Goal: Transaction & Acquisition: Book appointment/travel/reservation

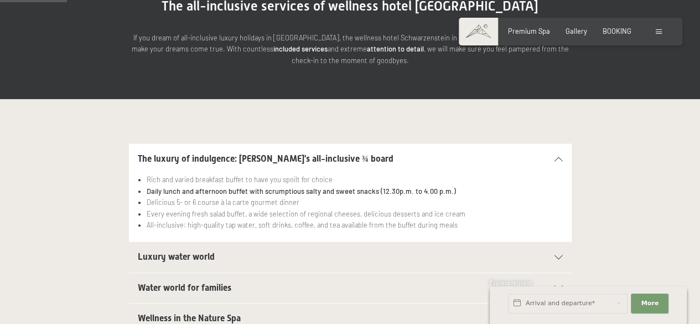
scroll to position [111, 0]
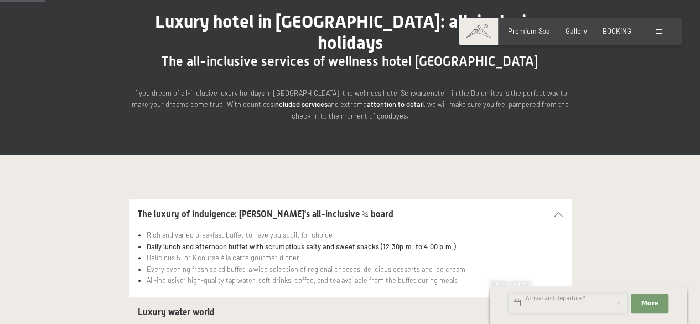
click at [541, 300] on input "text" at bounding box center [568, 303] width 120 height 20
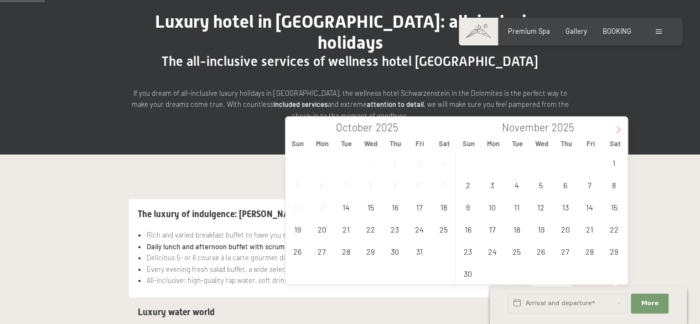
click at [618, 129] on icon at bounding box center [618, 130] width 8 height 8
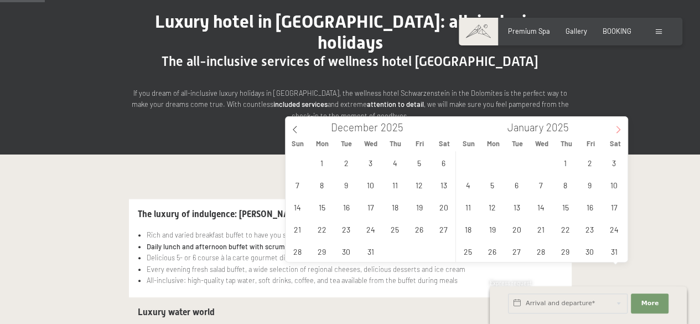
type input "2026"
click at [618, 129] on icon at bounding box center [618, 130] width 8 height 8
type input "2026"
click at [618, 129] on icon at bounding box center [618, 130] width 8 height 8
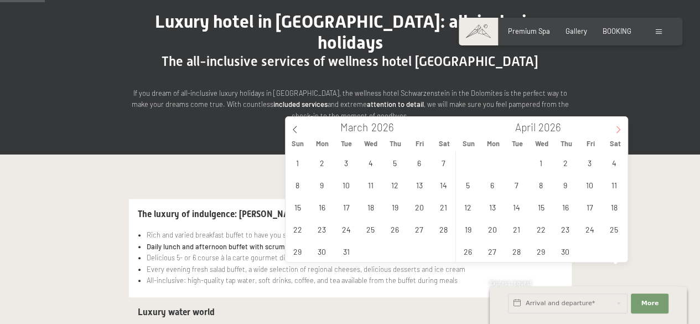
click at [618, 129] on icon at bounding box center [618, 130] width 8 height 8
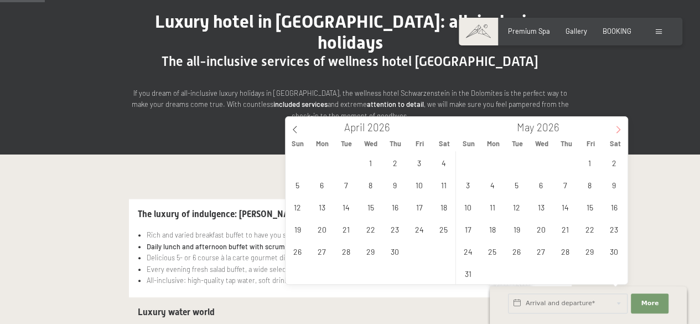
click at [618, 129] on icon at bounding box center [618, 130] width 8 height 8
click at [463, 209] on span "14" at bounding box center [468, 207] width 22 height 22
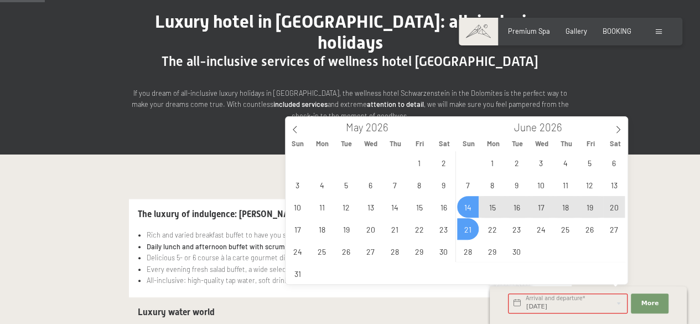
click at [473, 230] on span "21" at bounding box center [468, 229] width 22 height 22
type input "Sun. 14/06/2026 - Sun. 21/06/2026"
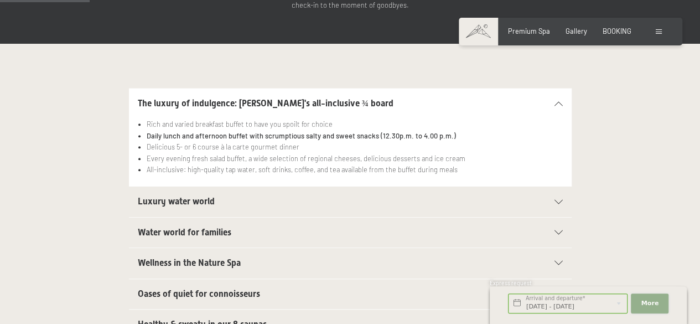
scroll to position [0, 0]
click at [654, 301] on span "More" at bounding box center [650, 303] width 18 height 9
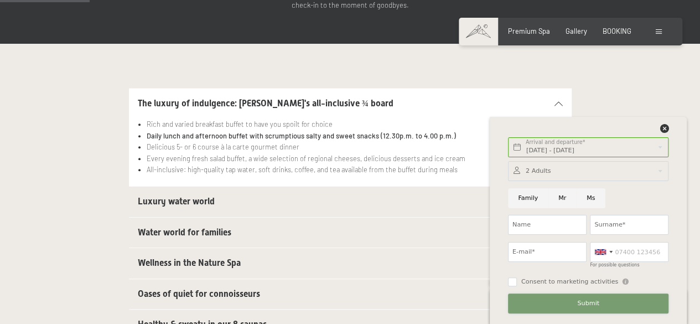
click at [588, 301] on span "Submit" at bounding box center [588, 303] width 22 height 9
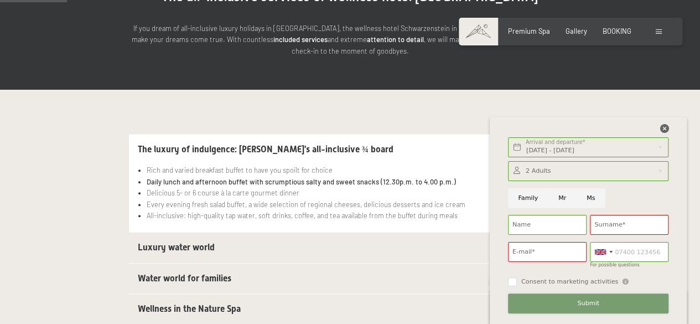
scroll to position [166, 0]
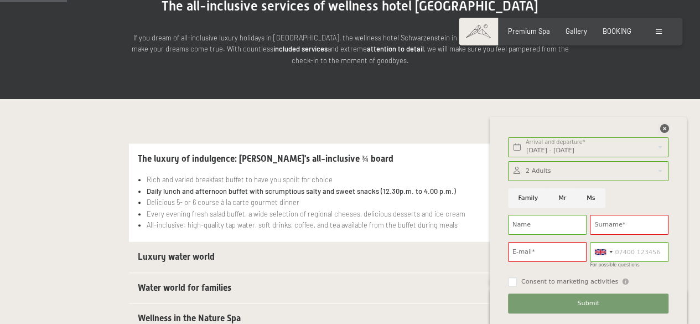
click at [665, 129] on icon at bounding box center [664, 128] width 9 height 9
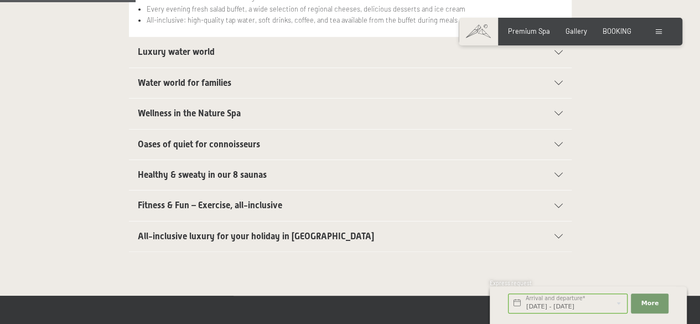
scroll to position [388, 0]
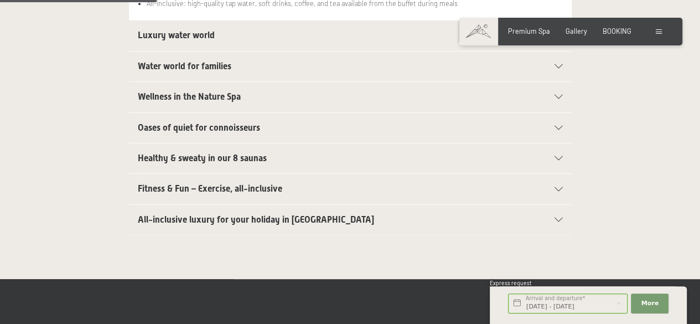
click at [240, 214] on span "All-inclusive luxury for your holiday in Italy" at bounding box center [256, 219] width 236 height 11
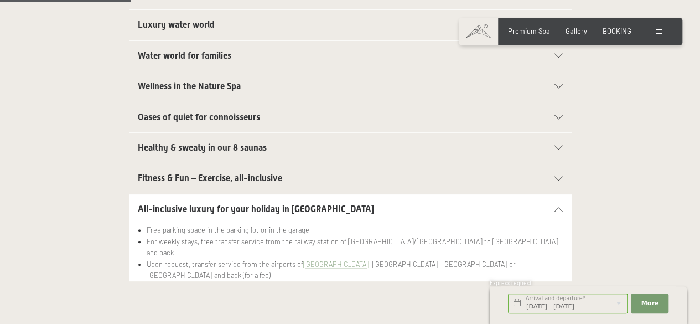
scroll to position [320, 0]
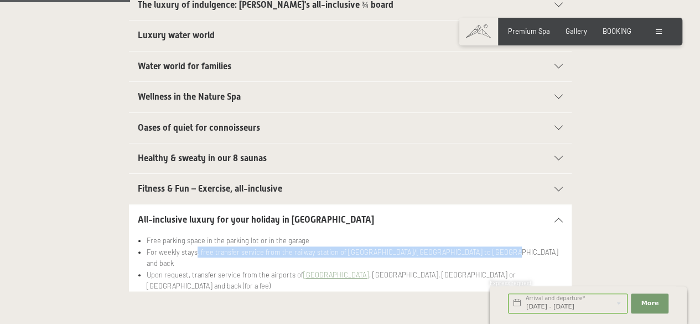
drag, startPoint x: 195, startPoint y: 228, endPoint x: 491, endPoint y: 225, distance: 296.2
click at [491, 246] on li "For weekly stays, free transfer service from the railway station of Brunico/Bru…" at bounding box center [355, 257] width 416 height 23
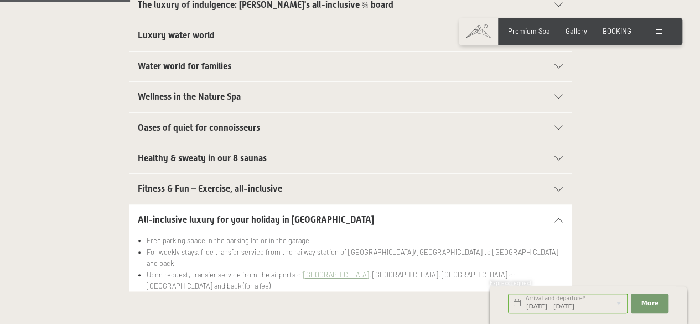
drag, startPoint x: 197, startPoint y: 254, endPoint x: 394, endPoint y: 255, distance: 197.1
click at [394, 291] on li "Free HolidayPass Premium for the unlimited use of all buses and trains in South…" at bounding box center [355, 296] width 416 height 11
click at [229, 183] on span "Fitness & Fun – Exercise, all-inclusive" at bounding box center [210, 188] width 144 height 11
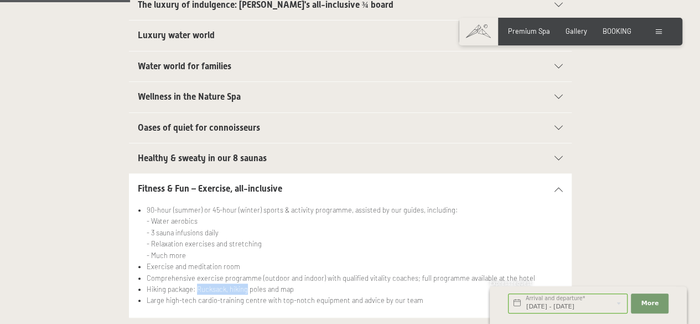
drag, startPoint x: 197, startPoint y: 264, endPoint x: 247, endPoint y: 265, distance: 50.4
click at [247, 283] on li "Hiking package: Rucksack, hiking poles and map" at bounding box center [355, 288] width 416 height 11
drag, startPoint x: 221, startPoint y: 276, endPoint x: 295, endPoint y: 277, distance: 73.1
click at [295, 295] on li "Large high-tech cardio-training centre with top-notch equipment and advice by o…" at bounding box center [355, 300] width 416 height 11
click at [226, 153] on span "Healthy & sweaty in our 8 saunas" at bounding box center [202, 158] width 129 height 11
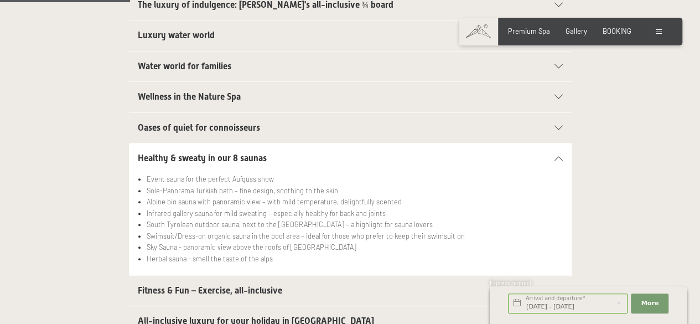
click at [234, 122] on span "Oases of quiet for connoisseurs" at bounding box center [199, 127] width 122 height 11
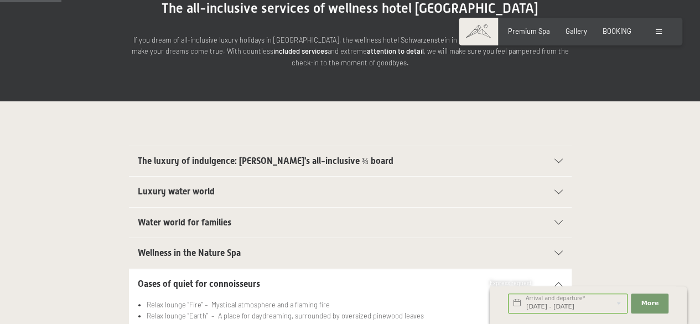
scroll to position [154, 0]
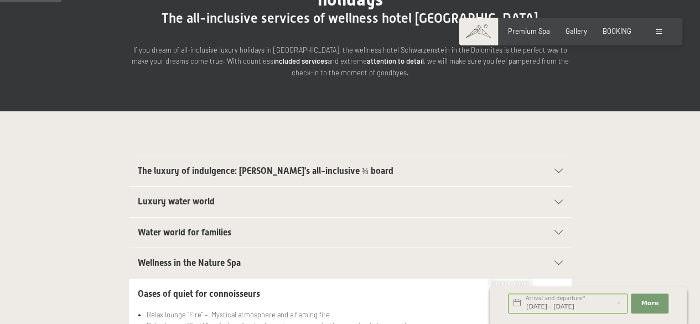
click at [208, 188] on div "Luxury water world" at bounding box center [350, 202] width 425 height 30
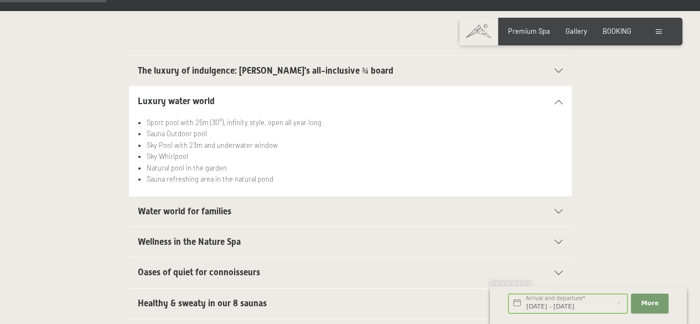
scroll to position [265, 0]
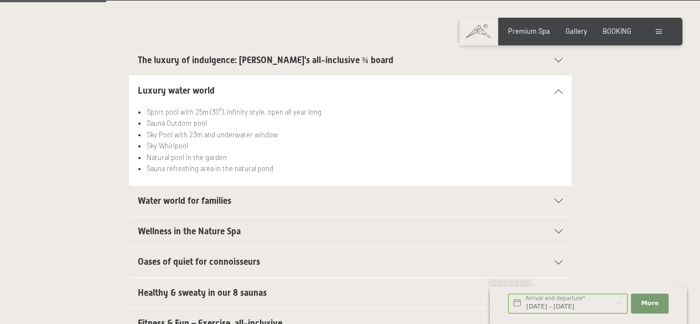
click at [186, 195] on span "Water world for families" at bounding box center [185, 200] width 94 height 11
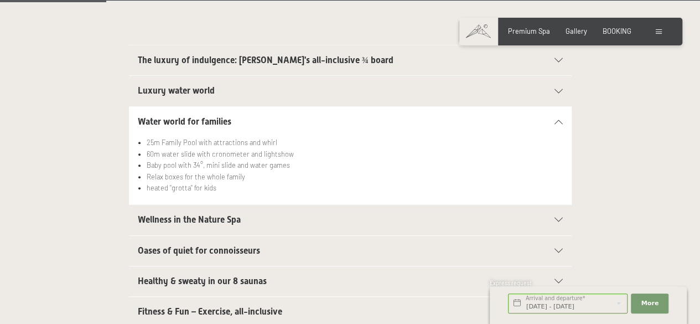
click at [233, 214] on h2 "Wellness in the Nature Spa" at bounding box center [329, 220] width 383 height 12
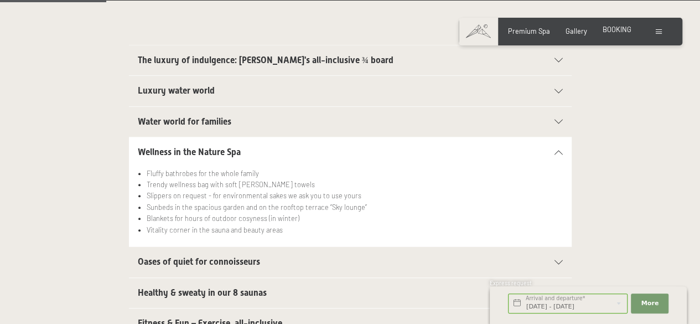
click at [622, 32] on span "BOOKING" at bounding box center [617, 29] width 29 height 9
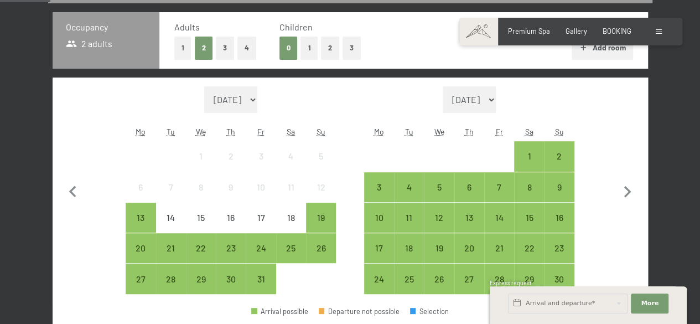
scroll to position [277, 0]
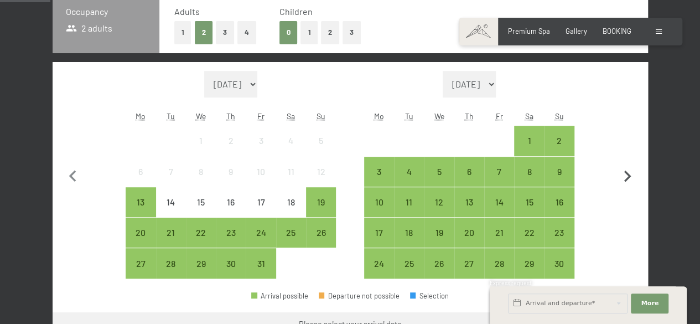
click at [628, 173] on icon "button" at bounding box center [627, 177] width 7 height 12
select select "[DATE]"
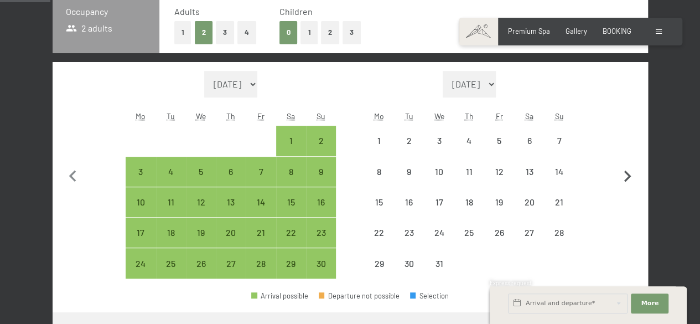
click at [628, 173] on icon "button" at bounding box center [627, 177] width 7 height 12
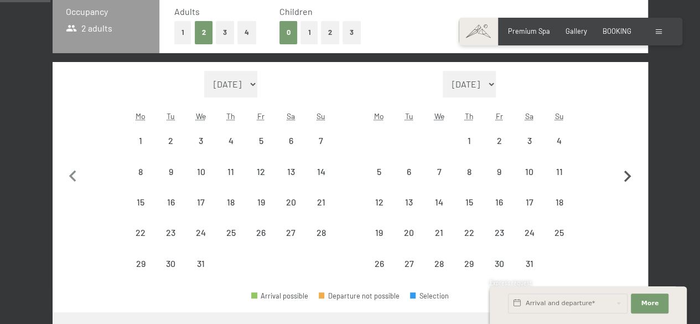
click at [628, 173] on icon "button" at bounding box center [627, 177] width 7 height 12
select select "[DATE]"
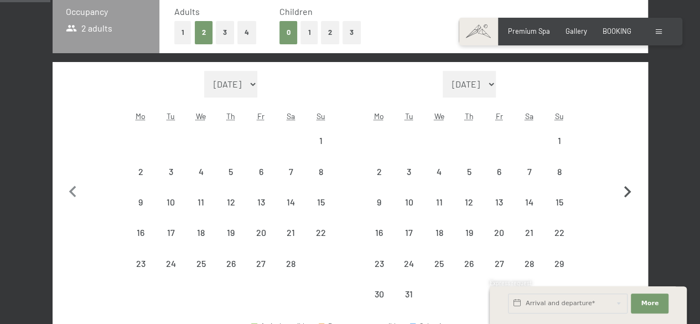
select select "[DATE]"
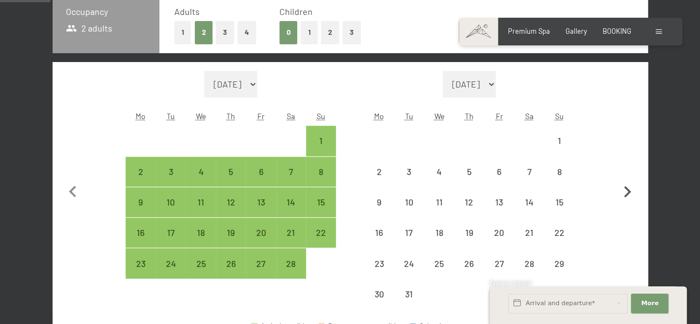
click at [628, 173] on button "button" at bounding box center [627, 190] width 23 height 239
select select "[DATE]"
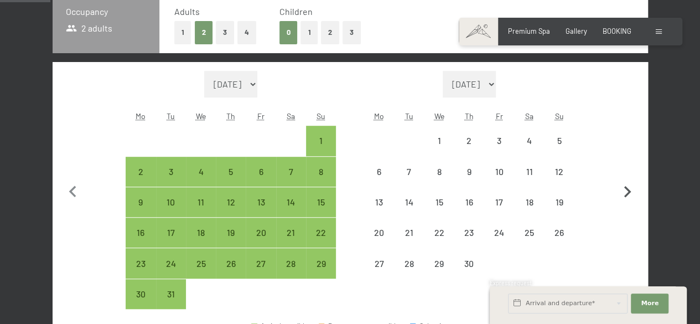
select select "[DATE]"
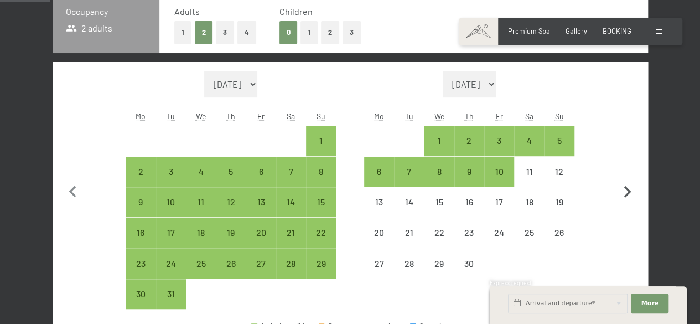
click at [628, 173] on button "button" at bounding box center [627, 190] width 23 height 239
select select "[DATE]"
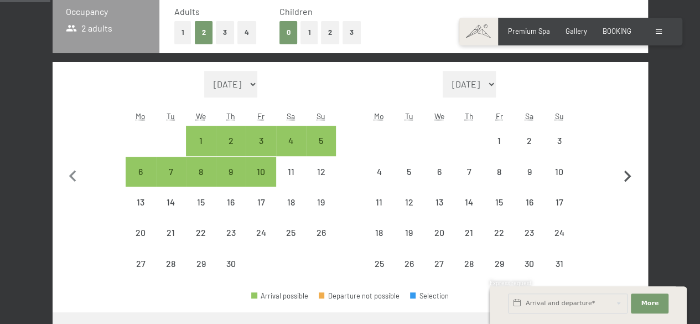
click at [628, 173] on icon "button" at bounding box center [627, 177] width 7 height 12
select select "[DATE]"
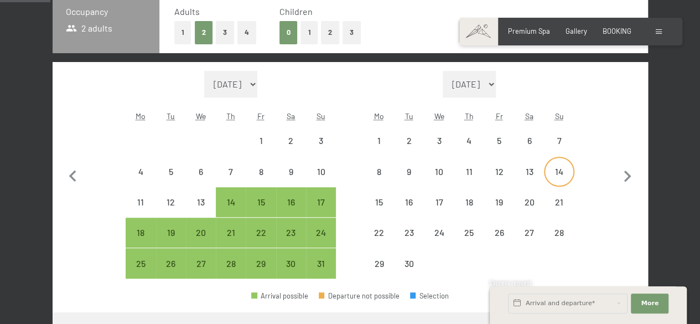
click at [565, 172] on div "14" at bounding box center [559, 181] width 28 height 28
select select "[DATE]"
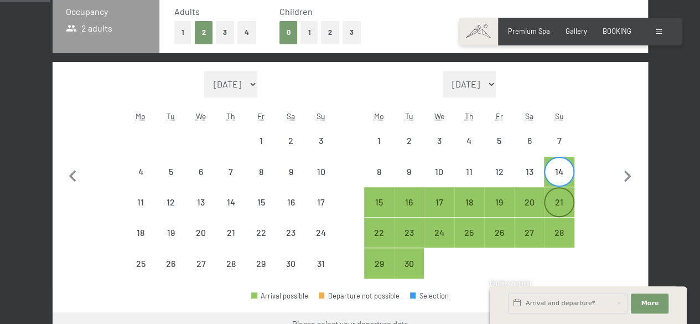
click at [565, 202] on div "21" at bounding box center [559, 212] width 28 height 28
select select "[DATE]"
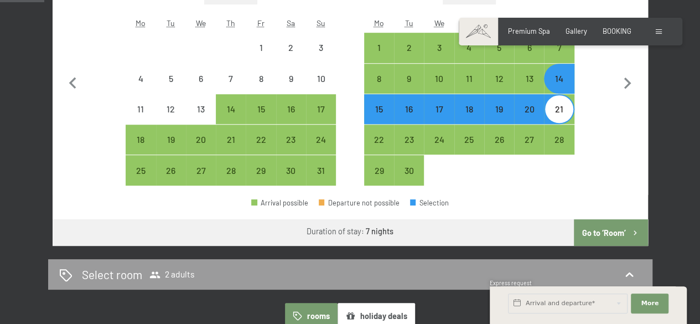
scroll to position [388, 0]
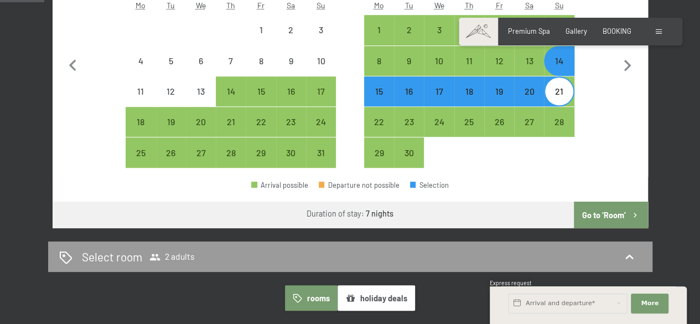
click at [617, 215] on button "Go to ‘Room’" at bounding box center [611, 215] width 74 height 27
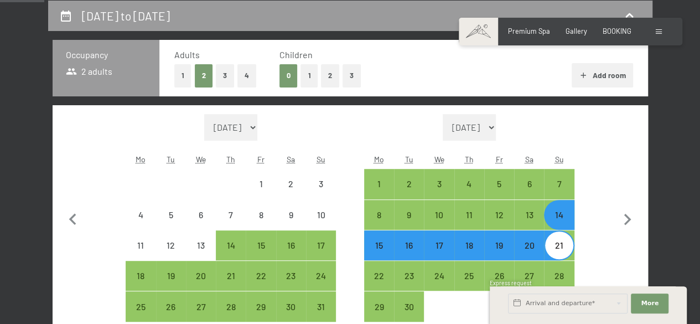
select select "[DATE]"
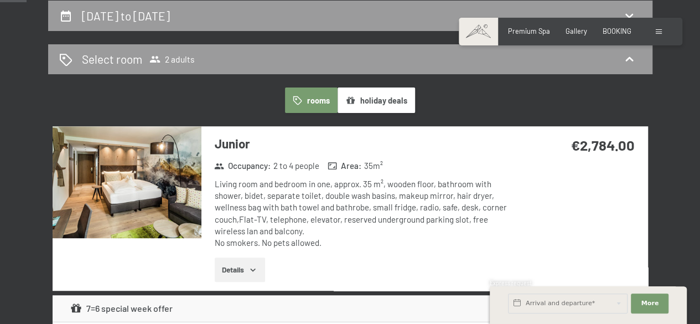
scroll to position [123, 0]
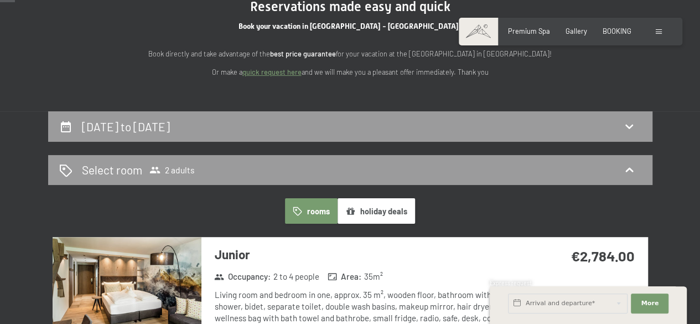
click at [373, 210] on button "holiday deals" at bounding box center [377, 210] width 78 height 25
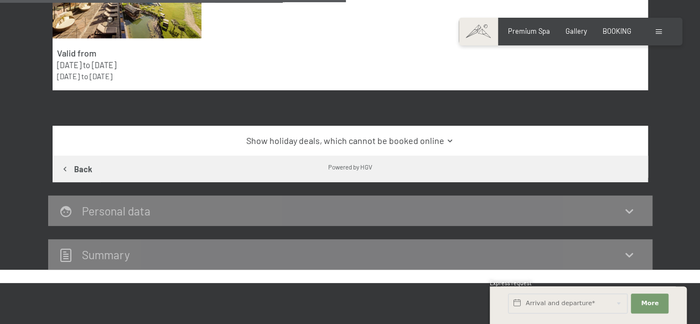
scroll to position [676, 0]
